Goal: Information Seeking & Learning: Learn about a topic

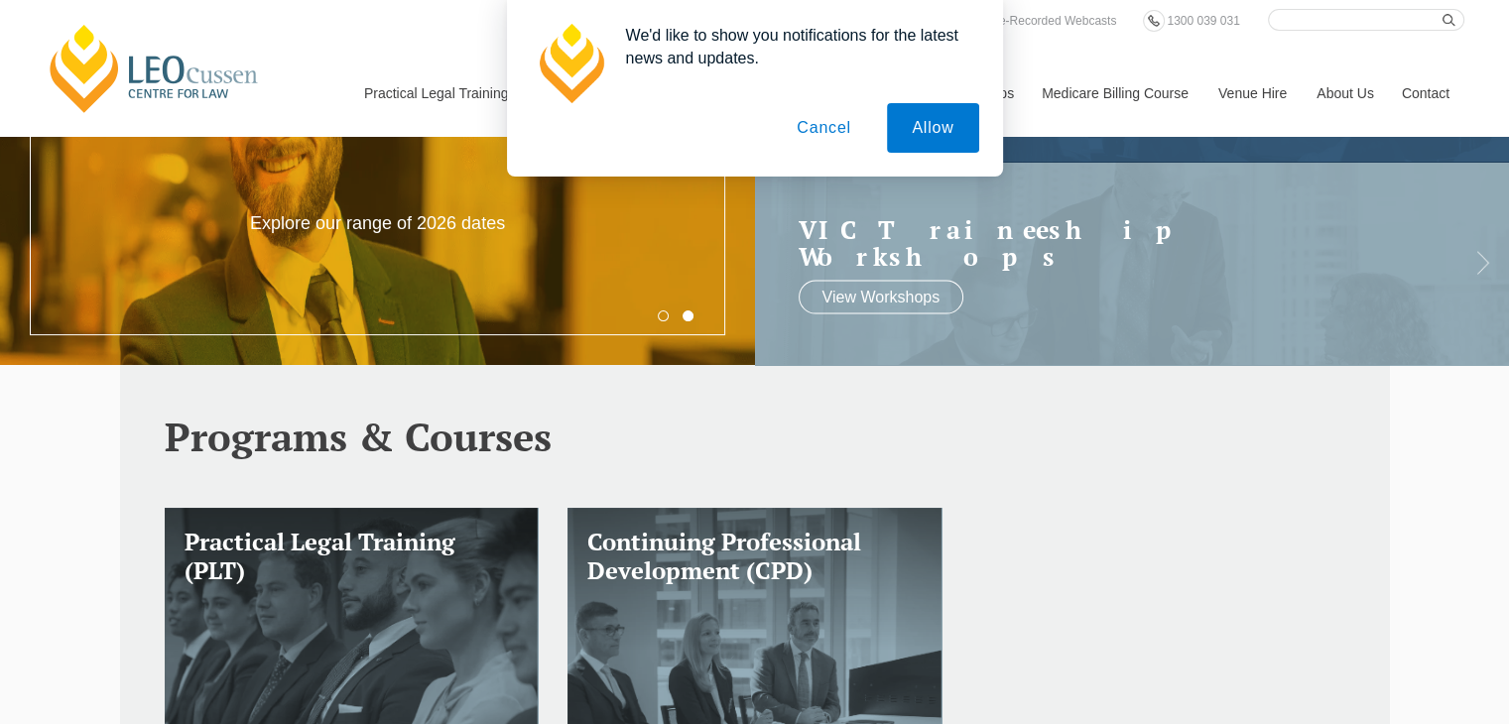
click at [843, 127] on button "Cancel" at bounding box center [824, 128] width 104 height 50
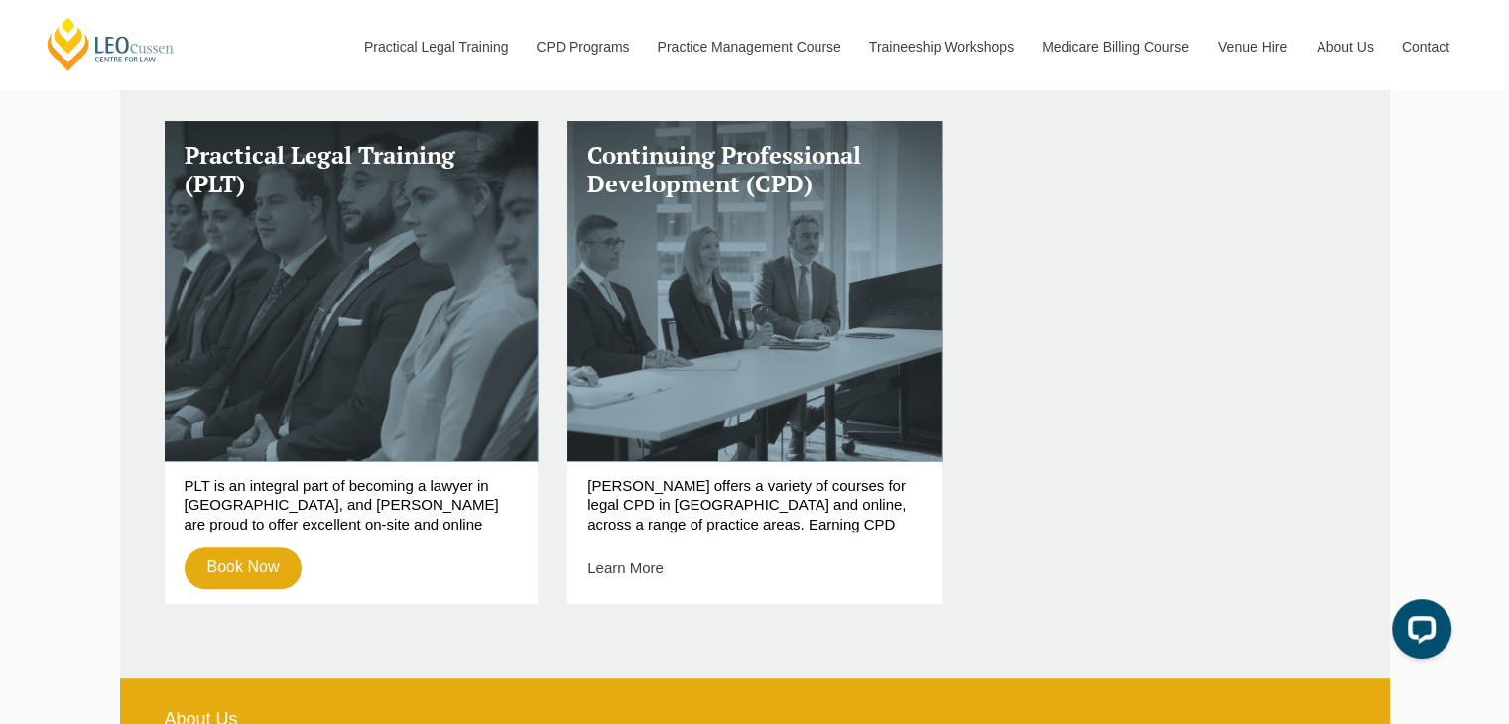
scroll to position [794, 0]
